Goal: Information Seeking & Learning: Find specific fact

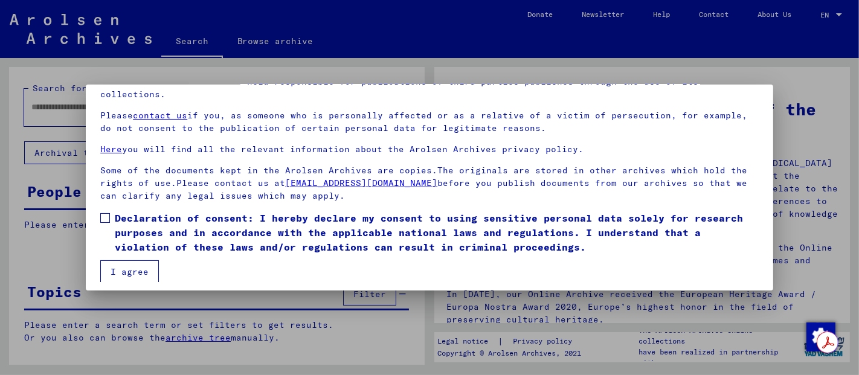
scroll to position [98, 0]
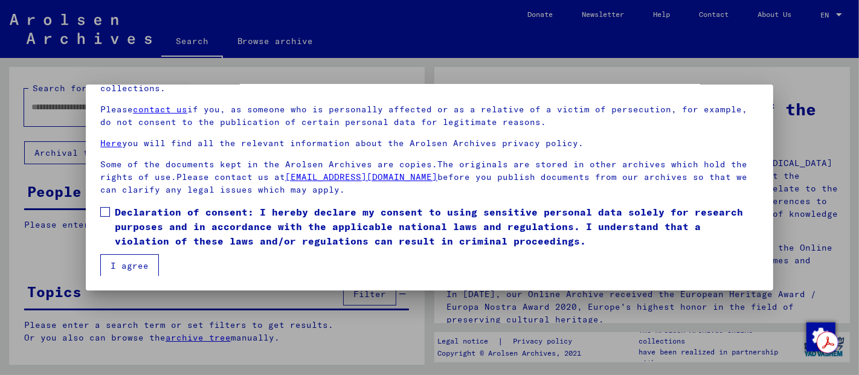
click at [100, 208] on span at bounding box center [105, 212] width 10 height 10
click at [134, 266] on button "I agree" at bounding box center [129, 265] width 59 height 23
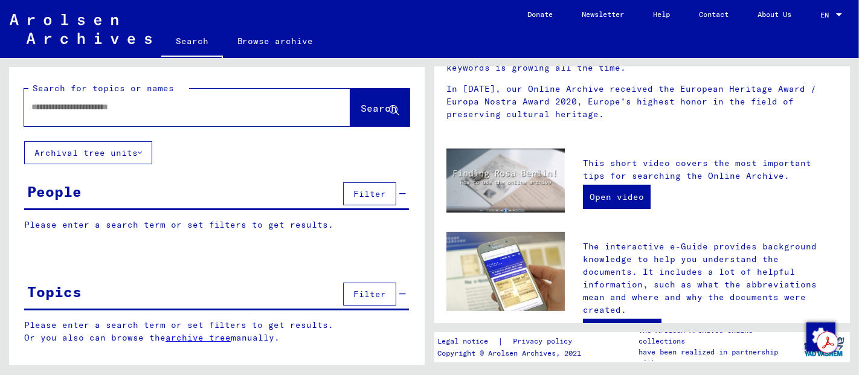
scroll to position [208, 0]
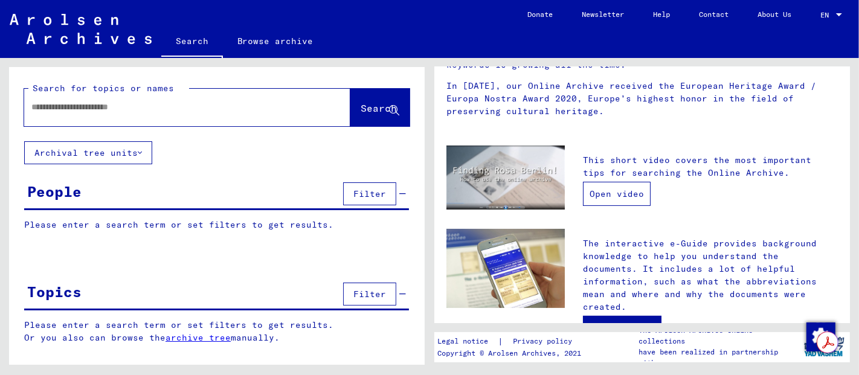
click at [623, 193] on link "Open video" at bounding box center [617, 194] width 68 height 24
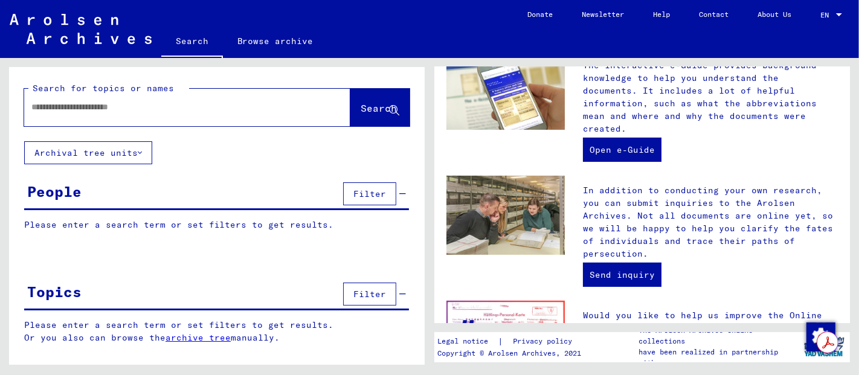
scroll to position [400, 0]
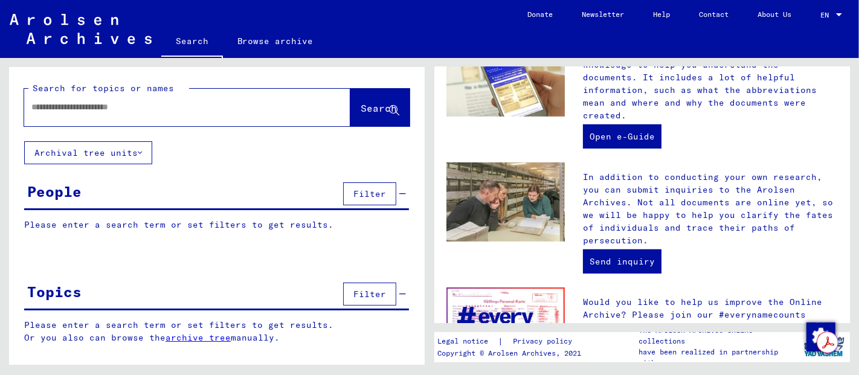
click at [72, 110] on input "text" at bounding box center [172, 107] width 283 height 13
type input "**********"
click at [138, 149] on icon at bounding box center [140, 153] width 4 height 8
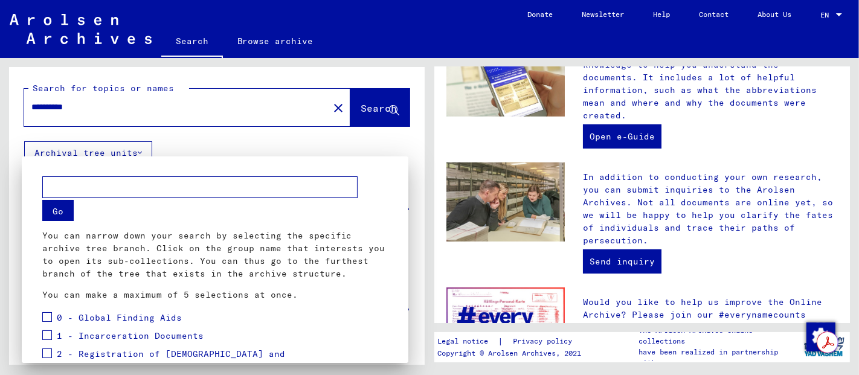
click at [162, 141] on div at bounding box center [429, 187] width 859 height 375
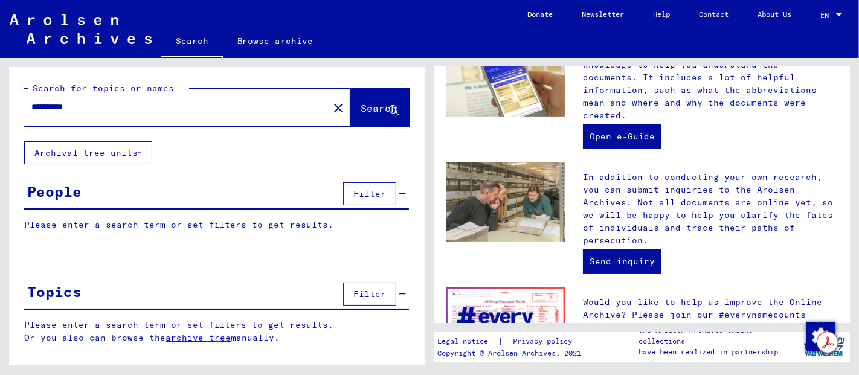
drag, startPoint x: 96, startPoint y: 106, endPoint x: 0, endPoint y: 108, distance: 96.1
click at [0, 108] on div "**********" at bounding box center [214, 211] width 429 height 307
click at [48, 193] on div "People" at bounding box center [54, 192] width 54 height 22
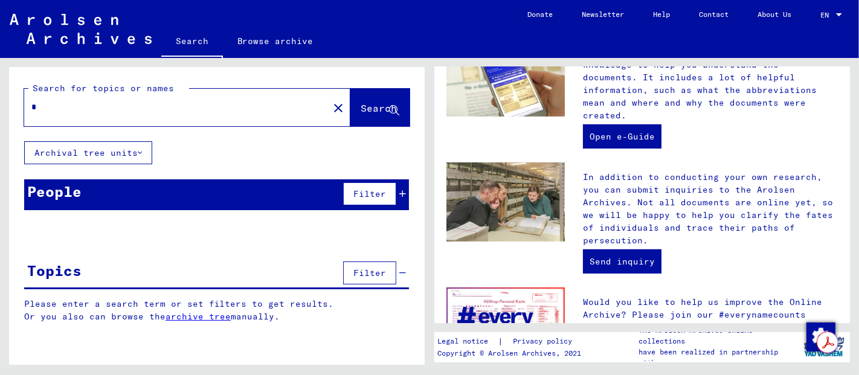
click at [56, 192] on div "People" at bounding box center [54, 192] width 54 height 22
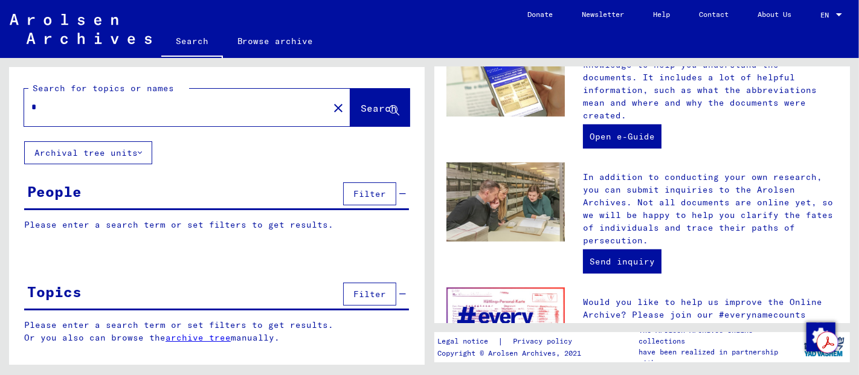
click at [91, 117] on div at bounding box center [169, 107] width 290 height 27
click at [230, 121] on div "close" at bounding box center [187, 107] width 326 height 37
click at [233, 109] on input "text" at bounding box center [172, 107] width 283 height 13
type input "**********"
click at [371, 108] on span "Search" at bounding box center [379, 108] width 36 height 12
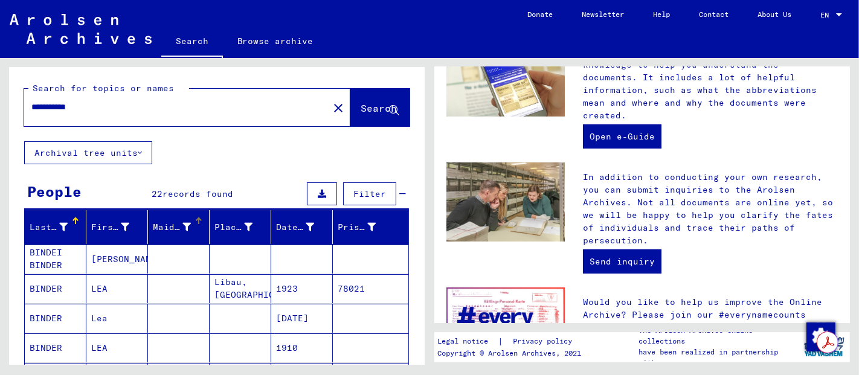
click at [184, 225] on icon at bounding box center [186, 227] width 8 height 8
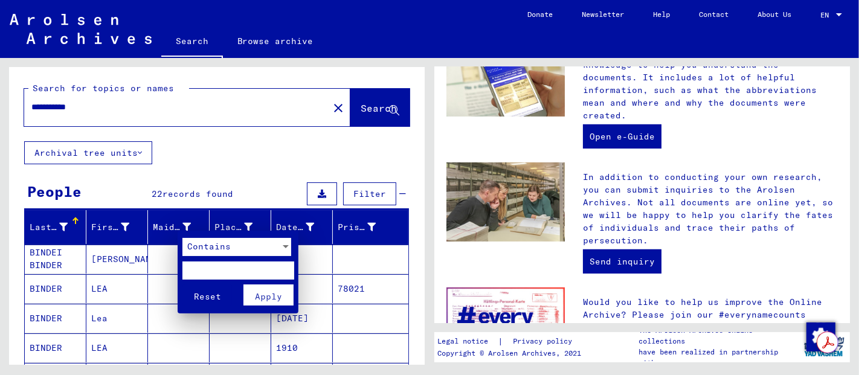
click at [208, 268] on input "text" at bounding box center [238, 271] width 112 height 18
type input "****"
drag, startPoint x: 226, startPoint y: 269, endPoint x: 85, endPoint y: 271, distance: 140.7
click at [82, 272] on div "Contains **** Reset Apply" at bounding box center [429, 187] width 859 height 375
click at [298, 164] on div at bounding box center [429, 187] width 859 height 375
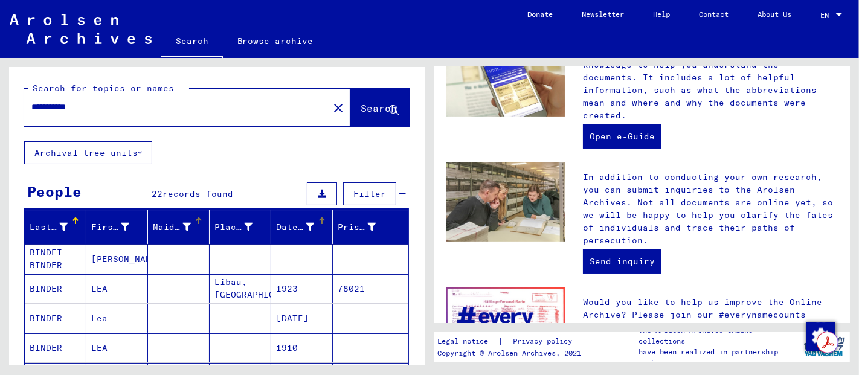
click at [288, 225] on div "Date of Birth" at bounding box center [295, 227] width 38 height 13
click at [291, 227] on div "Date of Birth" at bounding box center [295, 227] width 38 height 13
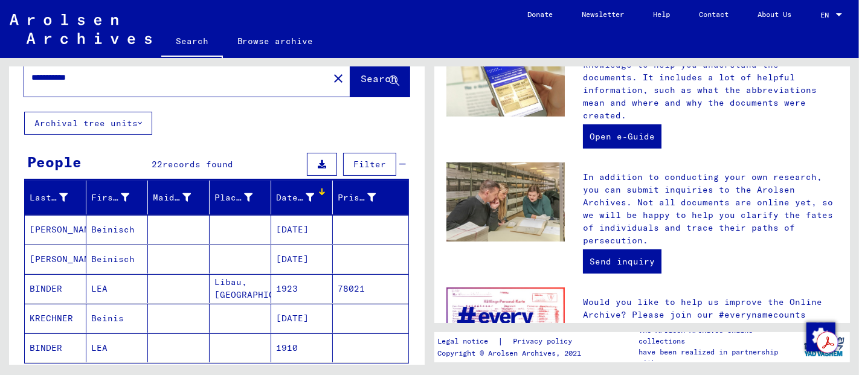
scroll to position [121, 0]
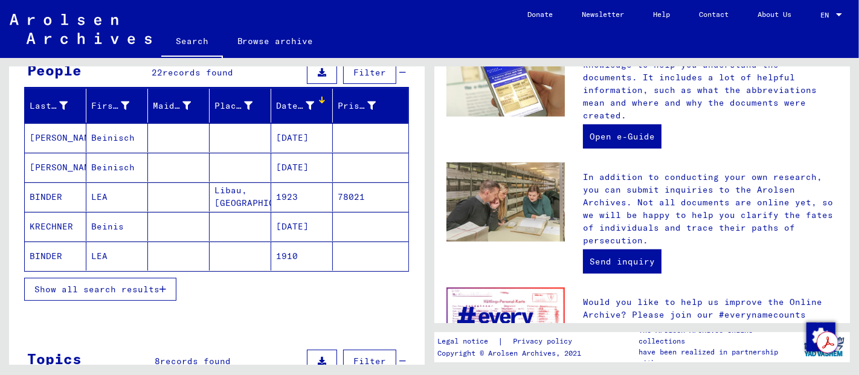
click at [161, 285] on icon "button" at bounding box center [162, 289] width 7 height 8
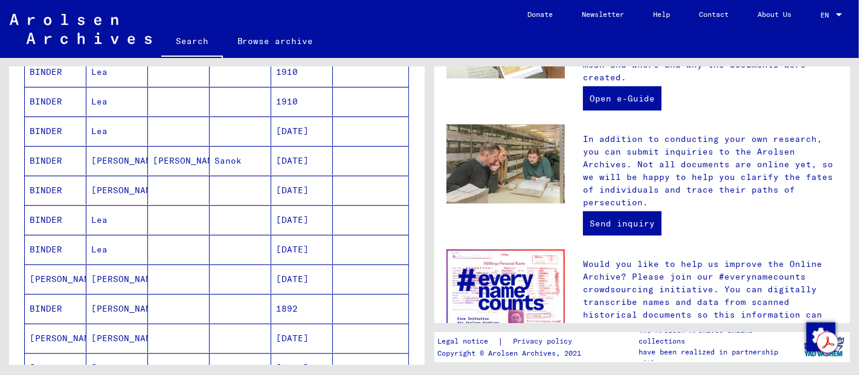
scroll to position [350, 0]
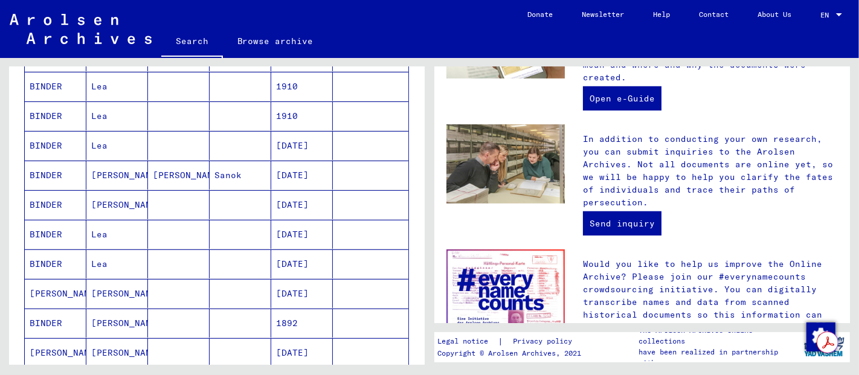
click at [223, 172] on mat-cell "Sanok" at bounding box center [241, 175] width 62 height 29
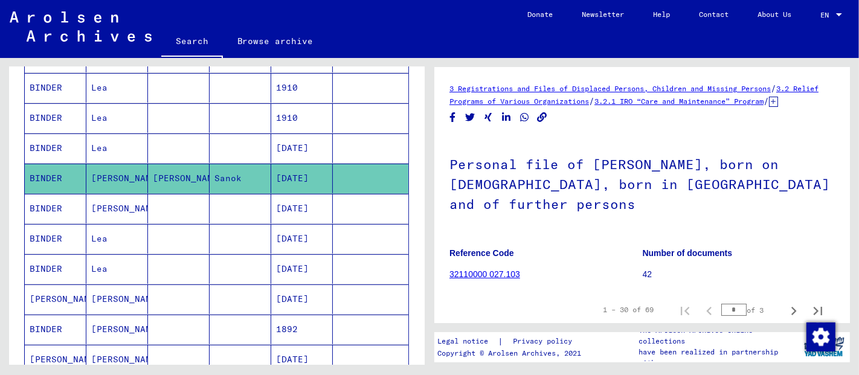
click at [223, 172] on mat-cell "Sanok" at bounding box center [241, 179] width 62 height 30
click at [48, 175] on mat-cell "BINDER" at bounding box center [56, 179] width 62 height 30
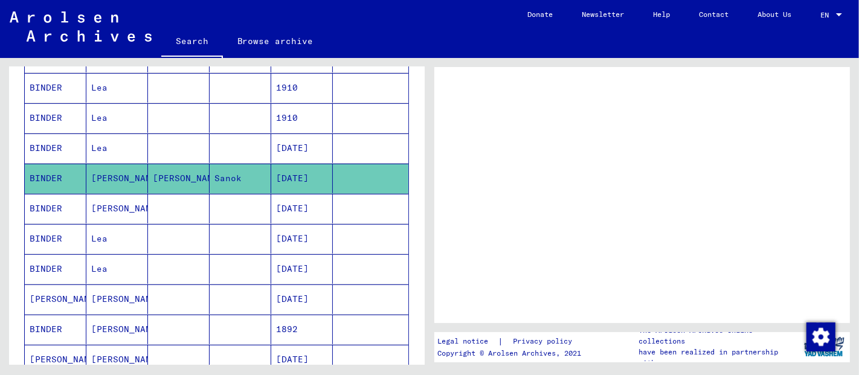
scroll to position [350, 0]
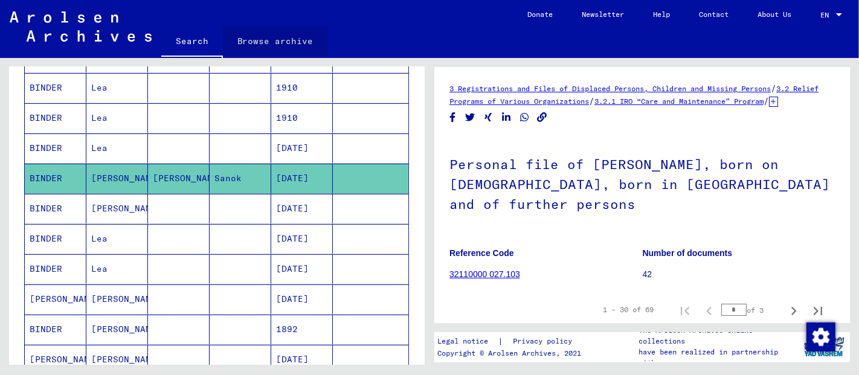
click at [287, 40] on link "Browse archive" at bounding box center [275, 41] width 105 height 29
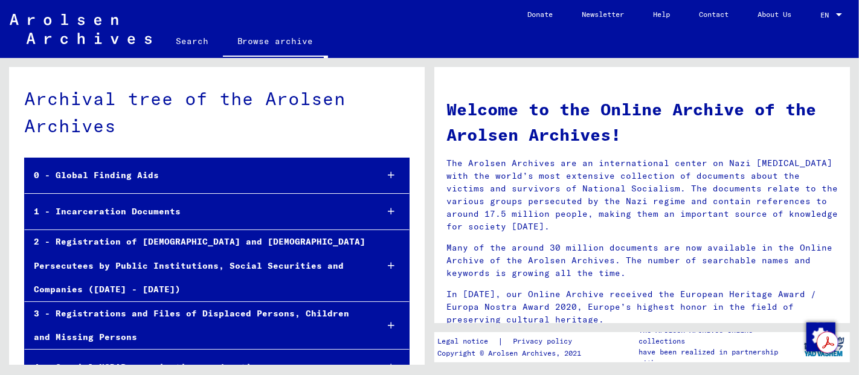
click at [133, 173] on div "0 - Global Finding Aids" at bounding box center [196, 176] width 342 height 24
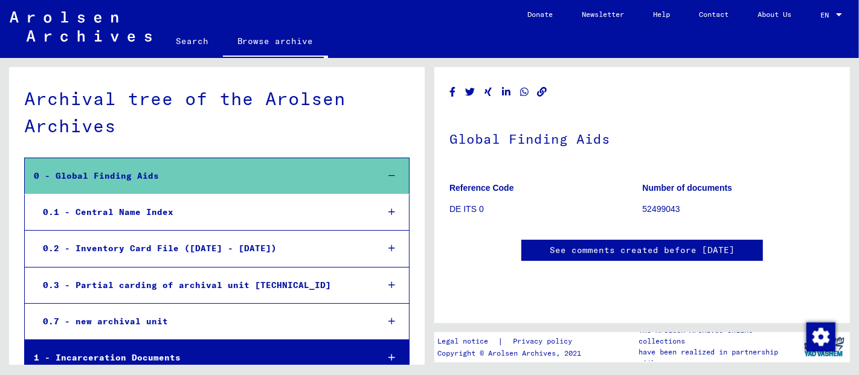
click at [141, 210] on div "0.1 - Central Name Index" at bounding box center [201, 213] width 334 height 24
